Goal: Find specific page/section

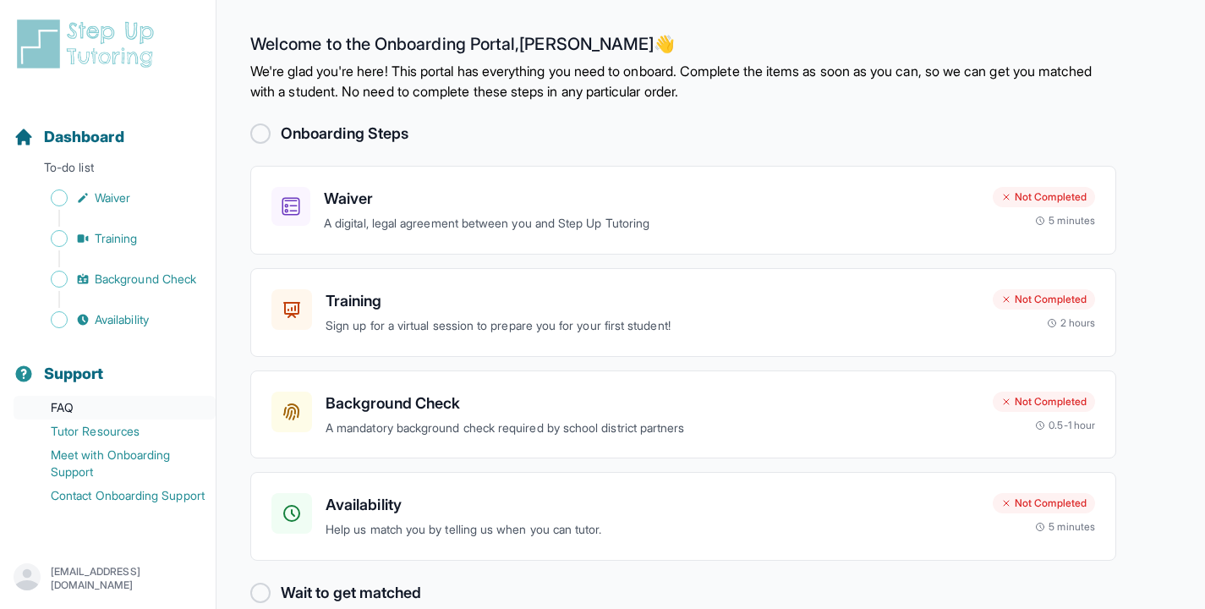
click at [59, 403] on link "FAQ" at bounding box center [115, 408] width 202 height 24
click at [359, 197] on h3 "Waiver" at bounding box center [651, 199] width 655 height 24
